Goal: Transaction & Acquisition: Purchase product/service

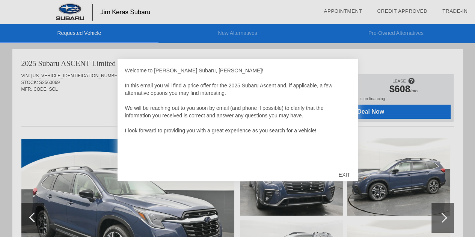
click at [343, 174] on div "EXIT" at bounding box center [344, 175] width 27 height 23
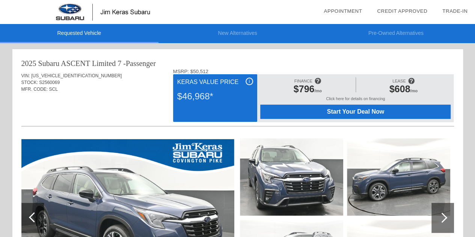
click at [89, 185] on img at bounding box center [127, 218] width 213 height 158
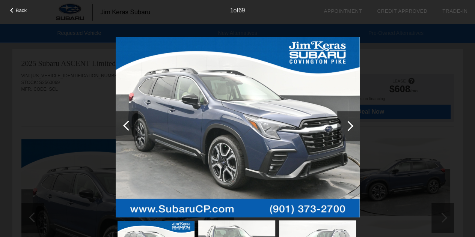
click at [350, 125] on div at bounding box center [348, 126] width 10 height 10
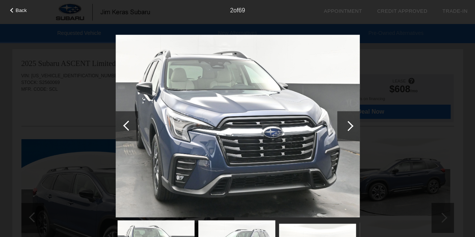
click at [350, 125] on div at bounding box center [348, 126] width 10 height 10
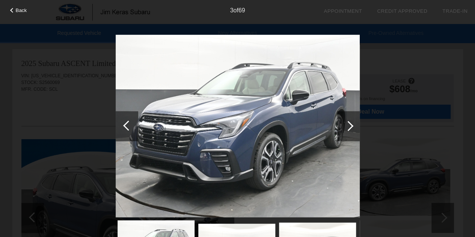
click at [350, 125] on div at bounding box center [348, 126] width 10 height 10
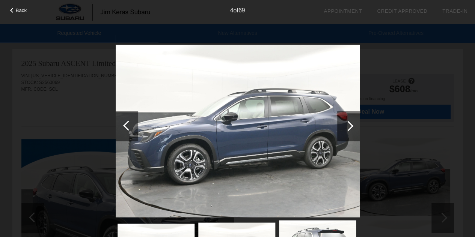
click at [350, 125] on div at bounding box center [348, 126] width 10 height 10
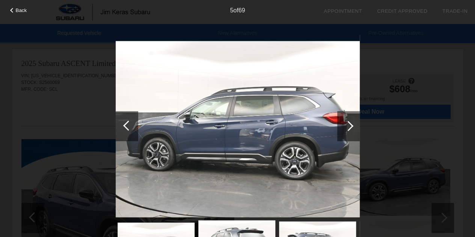
click at [350, 125] on div at bounding box center [348, 126] width 10 height 10
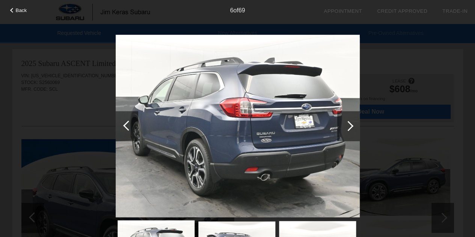
click at [350, 125] on div at bounding box center [348, 126] width 10 height 10
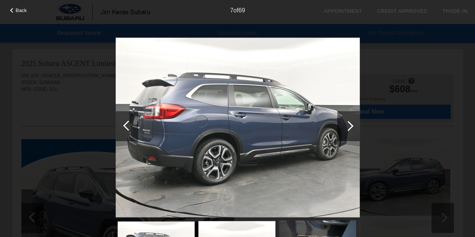
click at [350, 125] on div at bounding box center [348, 126] width 10 height 10
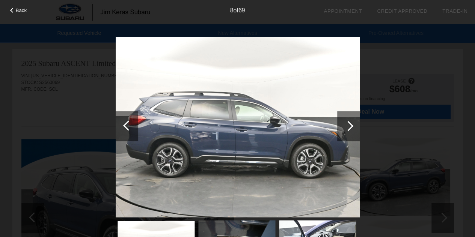
click at [350, 125] on div at bounding box center [348, 126] width 10 height 10
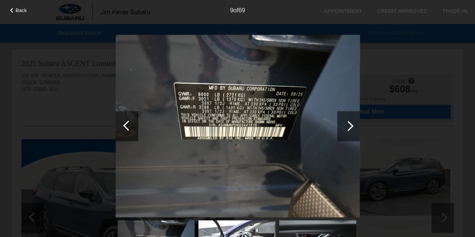
click at [350, 125] on div at bounding box center [348, 126] width 10 height 10
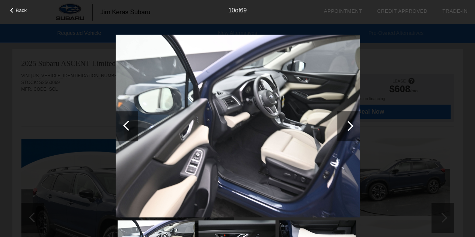
click at [350, 125] on div at bounding box center [348, 126] width 10 height 10
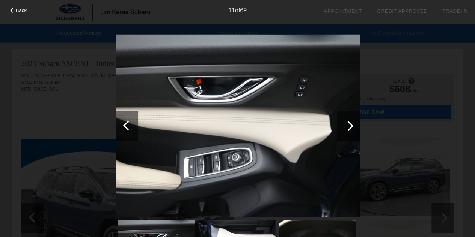
click at [350, 125] on div at bounding box center [348, 126] width 10 height 10
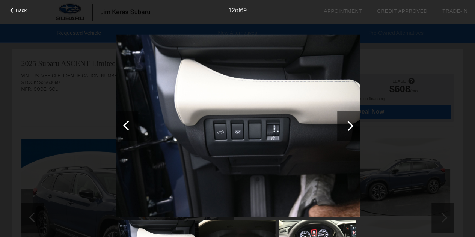
click at [350, 125] on div at bounding box center [348, 126] width 10 height 10
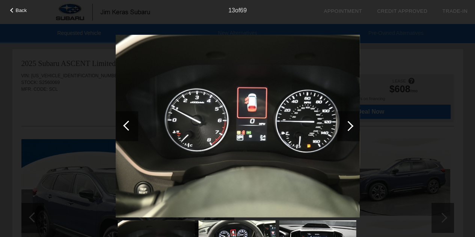
click at [350, 125] on div at bounding box center [348, 126] width 10 height 10
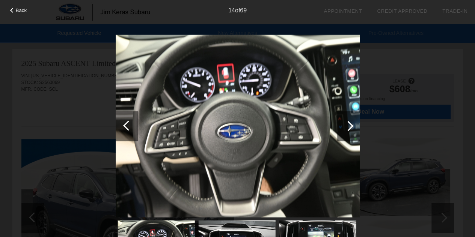
click at [350, 125] on div at bounding box center [348, 126] width 10 height 10
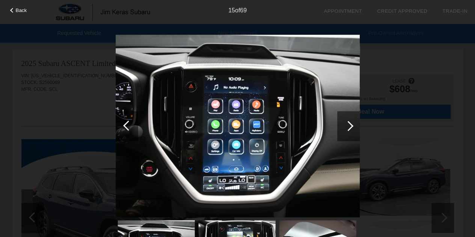
click at [350, 125] on div at bounding box center [348, 126] width 10 height 10
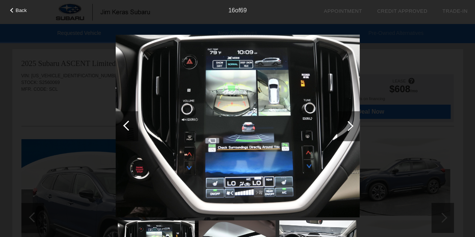
click at [350, 125] on div at bounding box center [348, 126] width 10 height 10
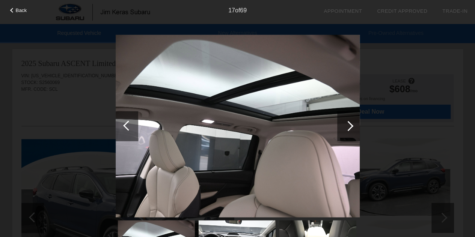
click at [350, 125] on div at bounding box center [348, 126] width 10 height 10
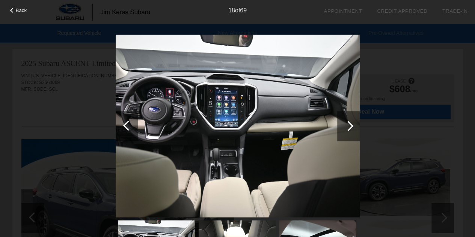
click at [350, 125] on div at bounding box center [348, 126] width 10 height 10
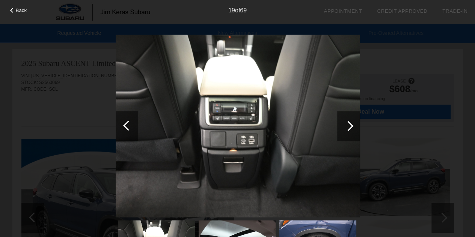
click at [350, 125] on div at bounding box center [348, 126] width 10 height 10
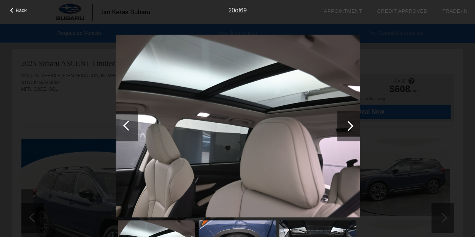
click at [350, 125] on div at bounding box center [348, 126] width 10 height 10
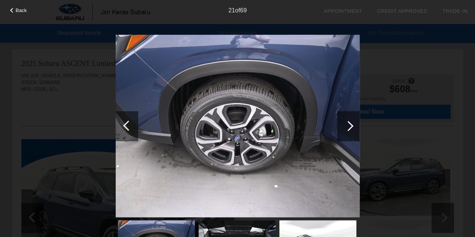
click at [350, 125] on div at bounding box center [348, 126] width 10 height 10
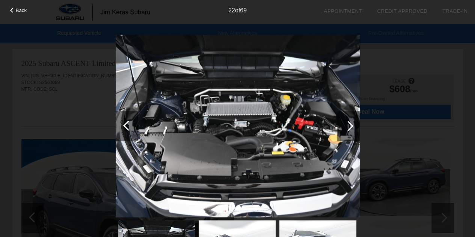
click at [20, 10] on span "Back" at bounding box center [21, 11] width 11 height 6
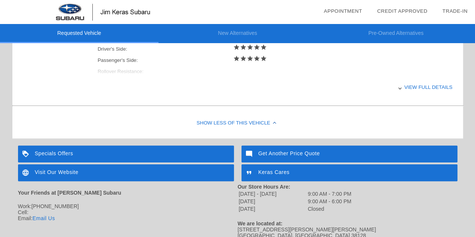
scroll to position [301, 0]
